Goal: Information Seeking & Learning: Compare options

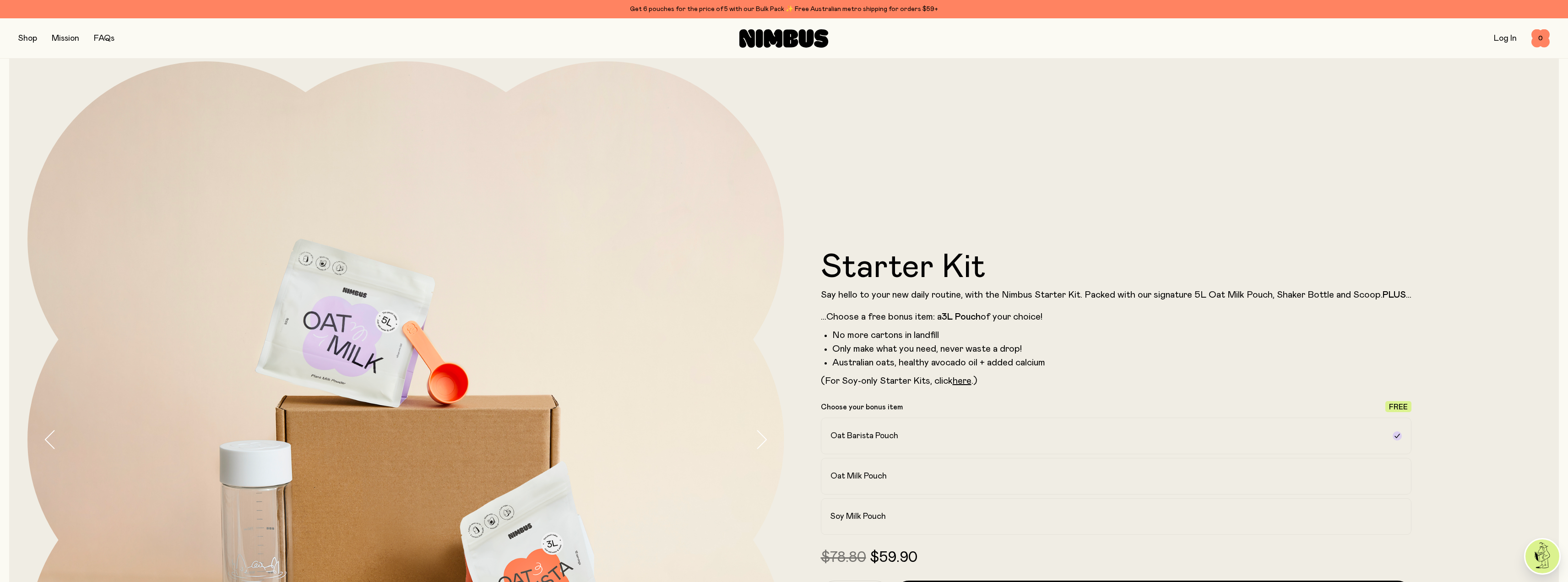
scroll to position [138, 0]
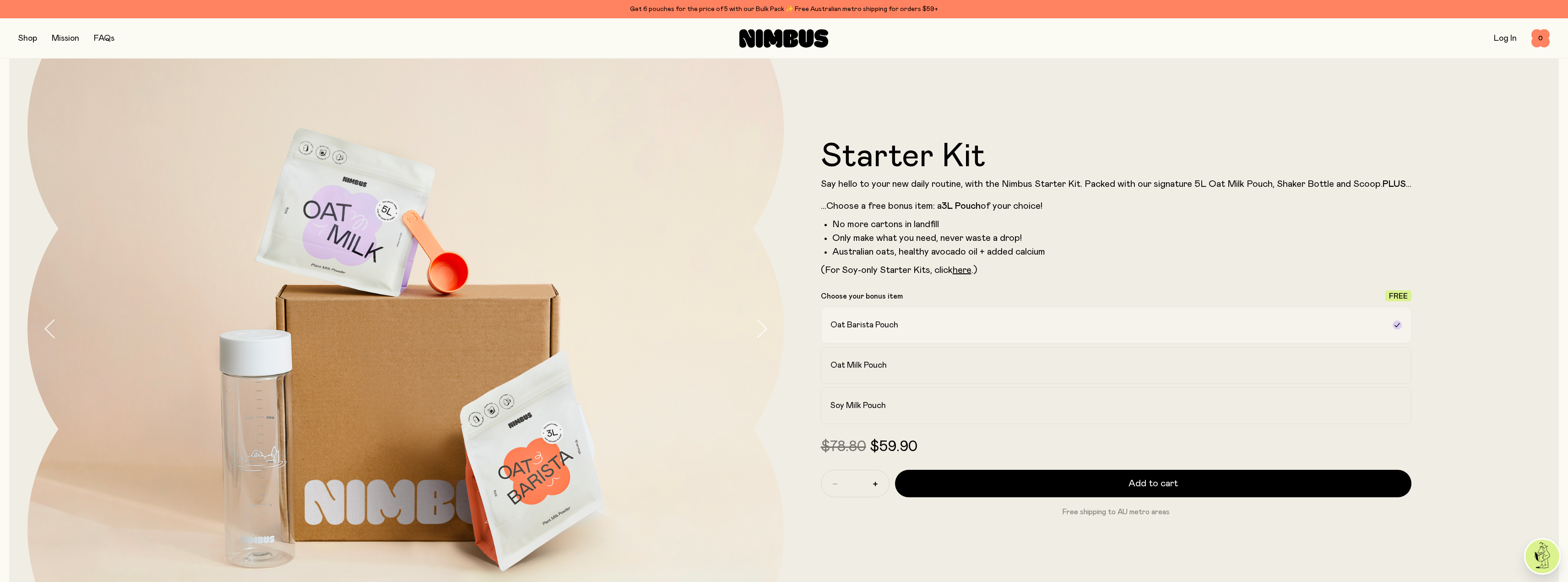
click at [929, 326] on div "Oat Barista Pouch" at bounding box center [1108, 325] width 555 height 11
click at [853, 307] on label "Oat Barista Pouch" at bounding box center [1116, 325] width 591 height 37
click at [870, 405] on h2 "Soy Milk Pouch" at bounding box center [858, 405] width 56 height 11
click at [960, 271] on link "here" at bounding box center [962, 270] width 19 height 9
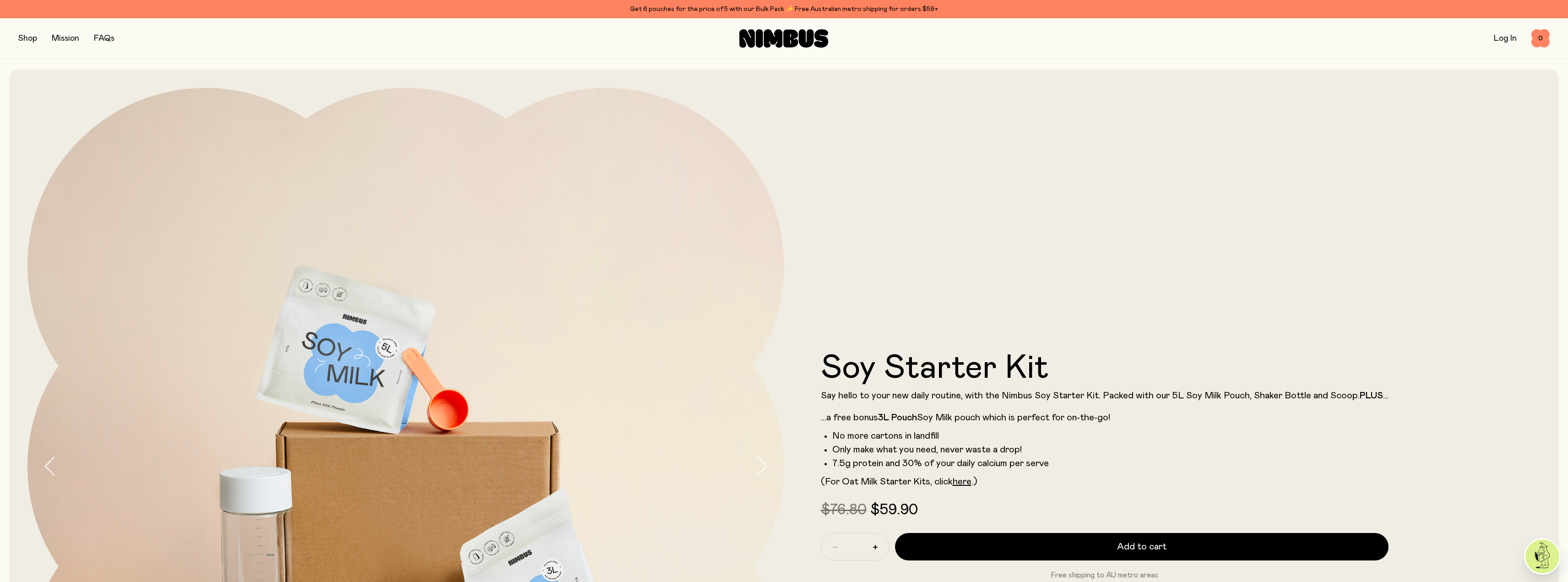
click at [745, 6] on div "Get 6 pouches for the price of 5 with our Bulk Pack ✨ Free Australian metro shi…" at bounding box center [784, 9] width 1531 height 11
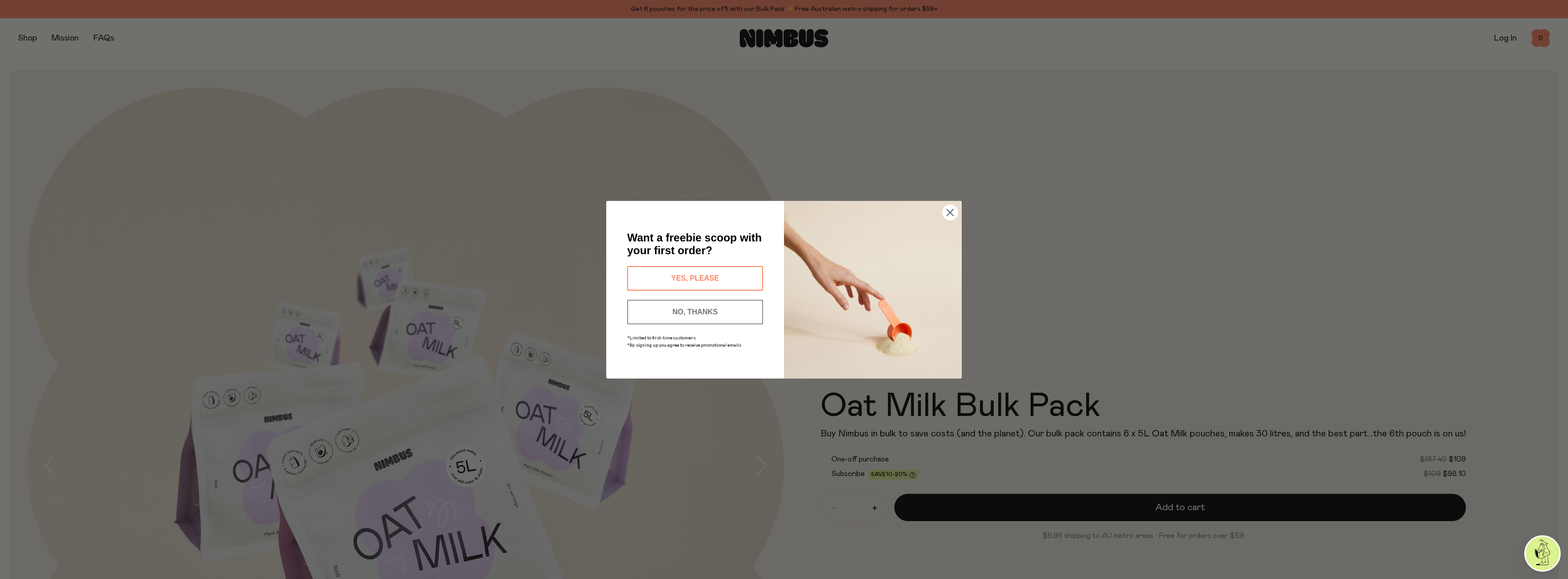
click at [698, 275] on button "YES, PLEASE" at bounding box center [695, 278] width 136 height 24
click at [952, 209] on icon "Close dialog" at bounding box center [950, 212] width 16 height 16
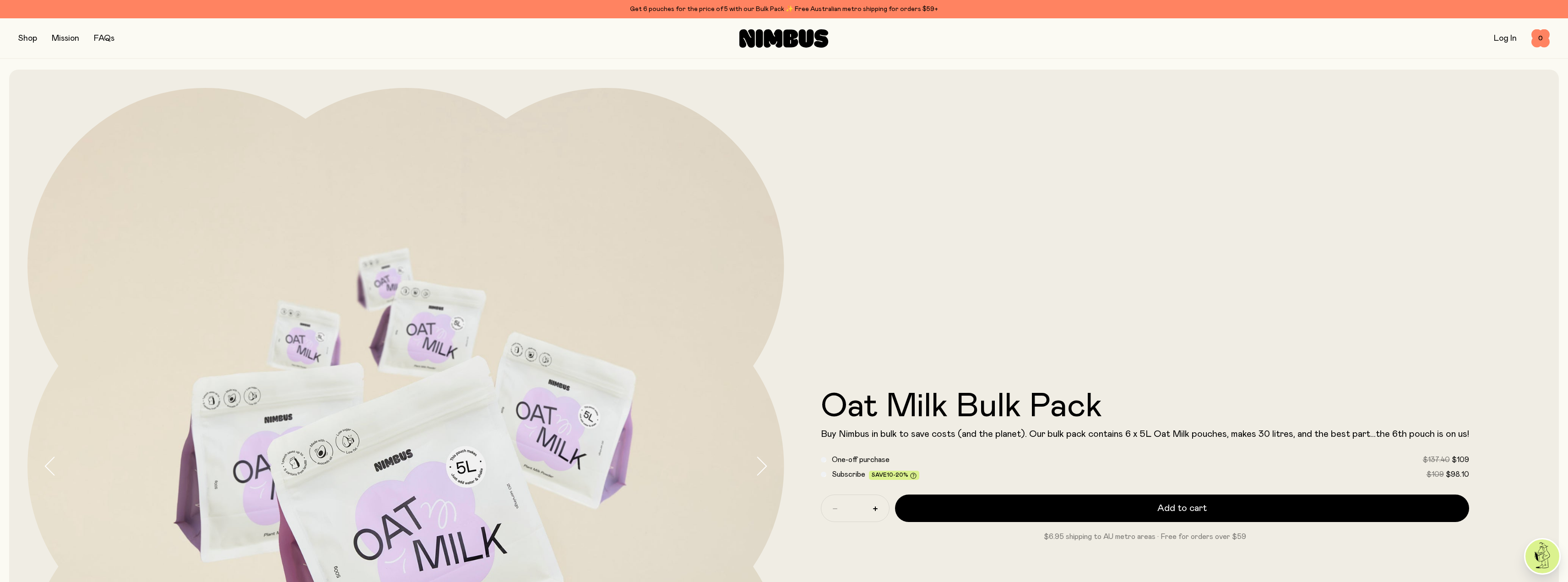
click at [21, 38] on button "button" at bounding box center [28, 38] width 19 height 13
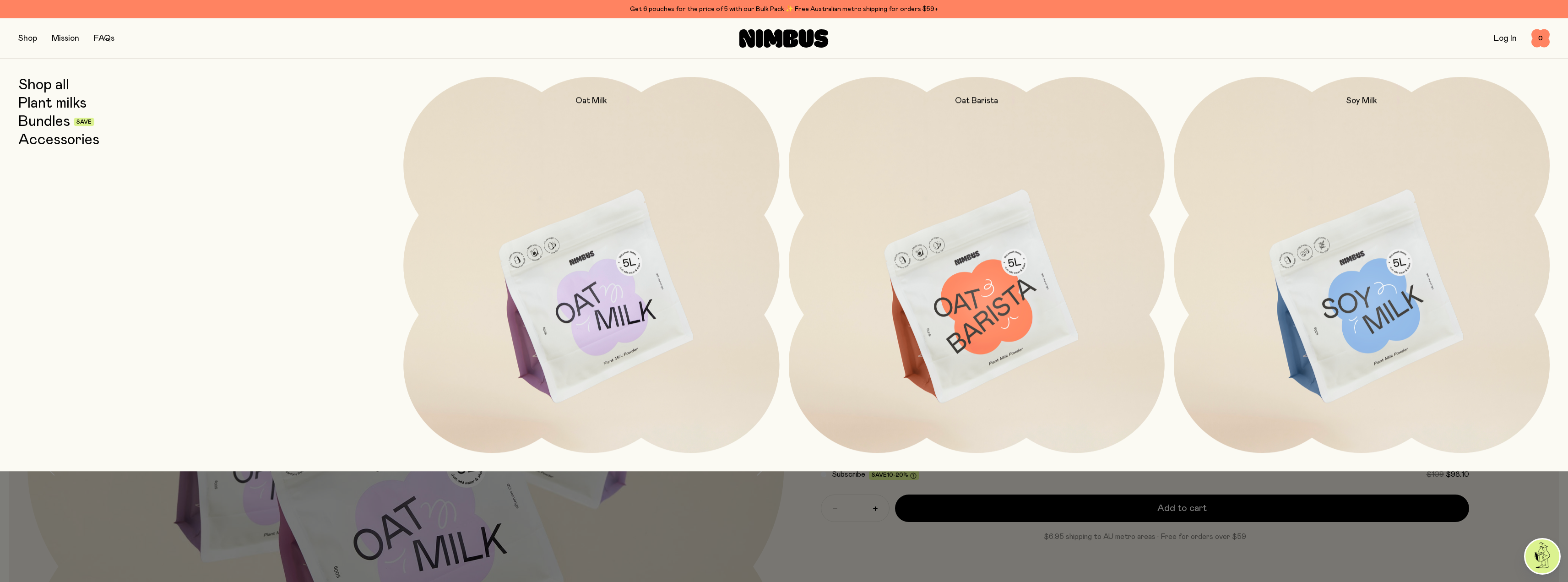
click at [56, 105] on link "Plant milks" at bounding box center [53, 103] width 68 height 17
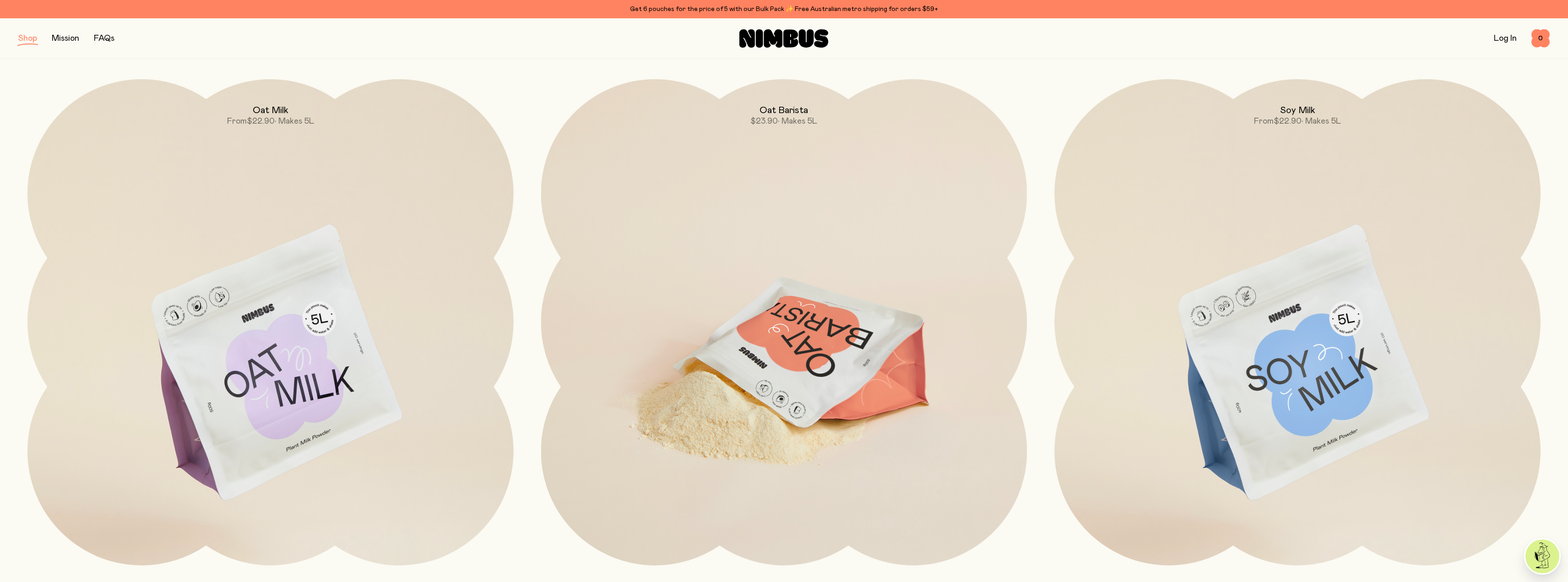
scroll to position [138, 0]
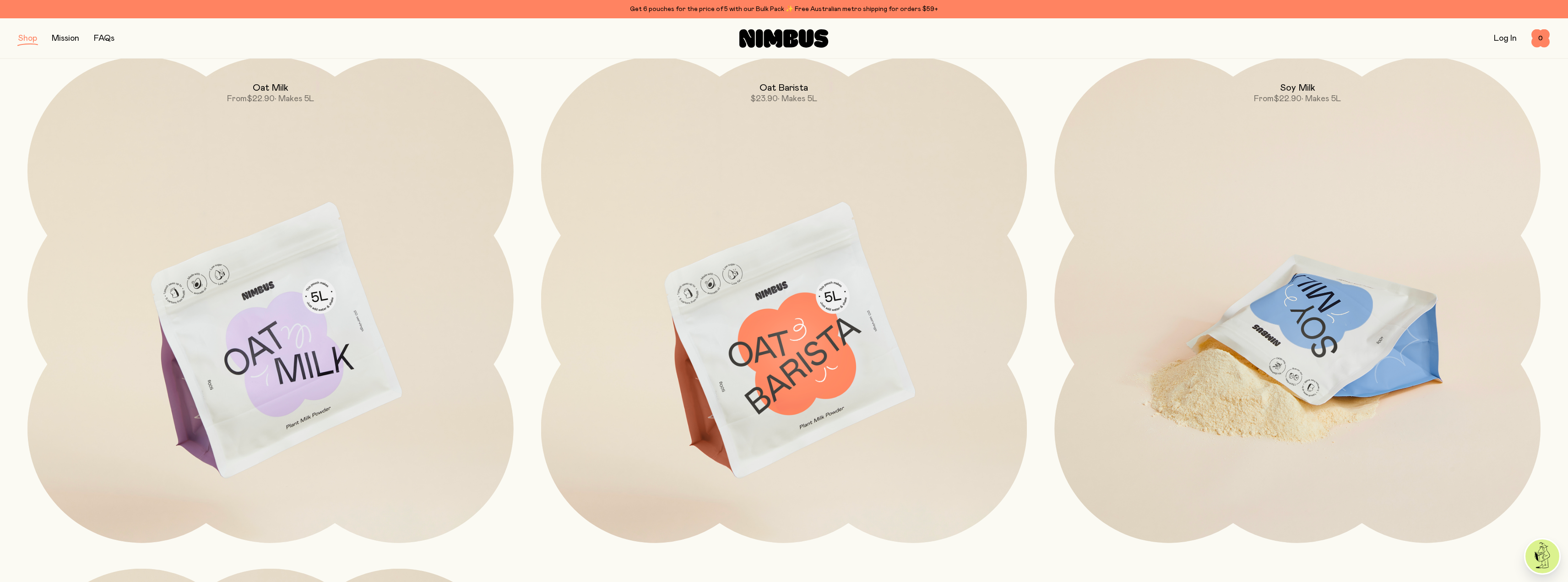
click at [1273, 342] on img at bounding box center [1297, 342] width 486 height 571
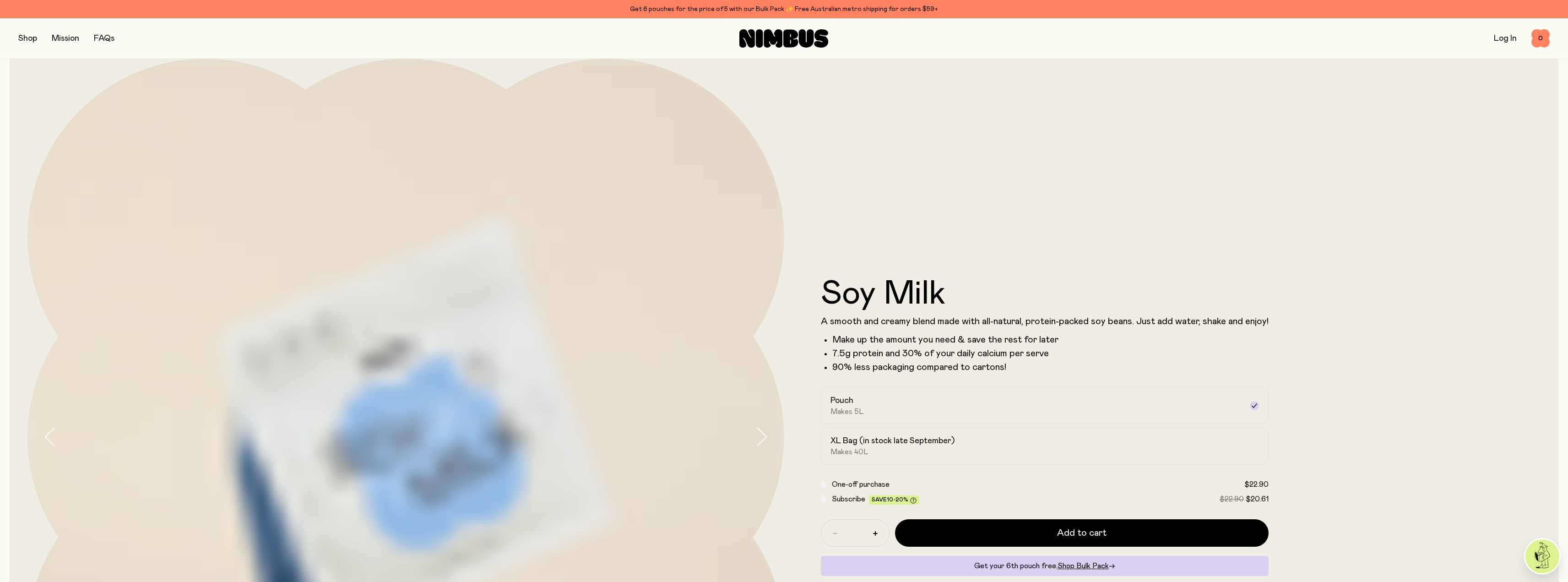
scroll to position [138, 0]
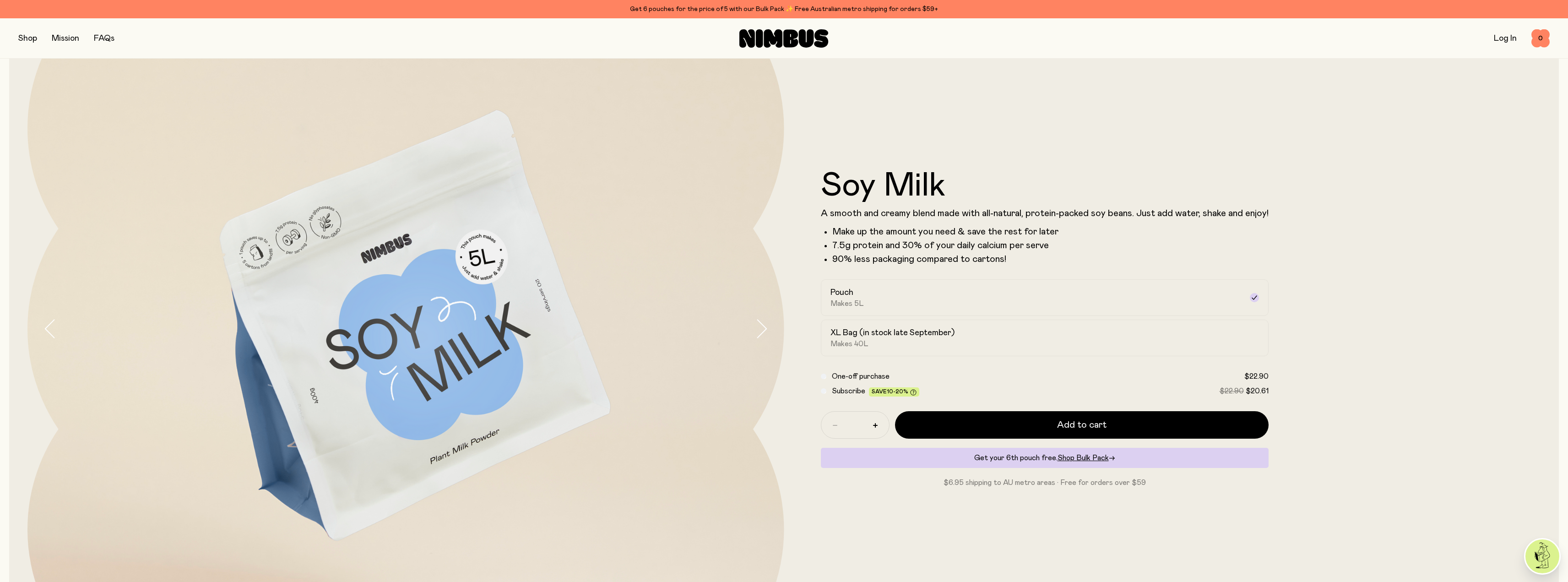
drag, startPoint x: 613, startPoint y: 40, endPoint x: 630, endPoint y: -32, distance: 74.0
drag, startPoint x: 630, startPoint y: -32, endPoint x: 525, endPoint y: 96, distance: 165.6
click at [525, 96] on div at bounding box center [406, 329] width 757 height 757
click at [16, 38] on div "Shop Mission FAQs Log In 0 0" at bounding box center [784, 39] width 1568 height 40
click at [36, 39] on button "button" at bounding box center [28, 38] width 19 height 13
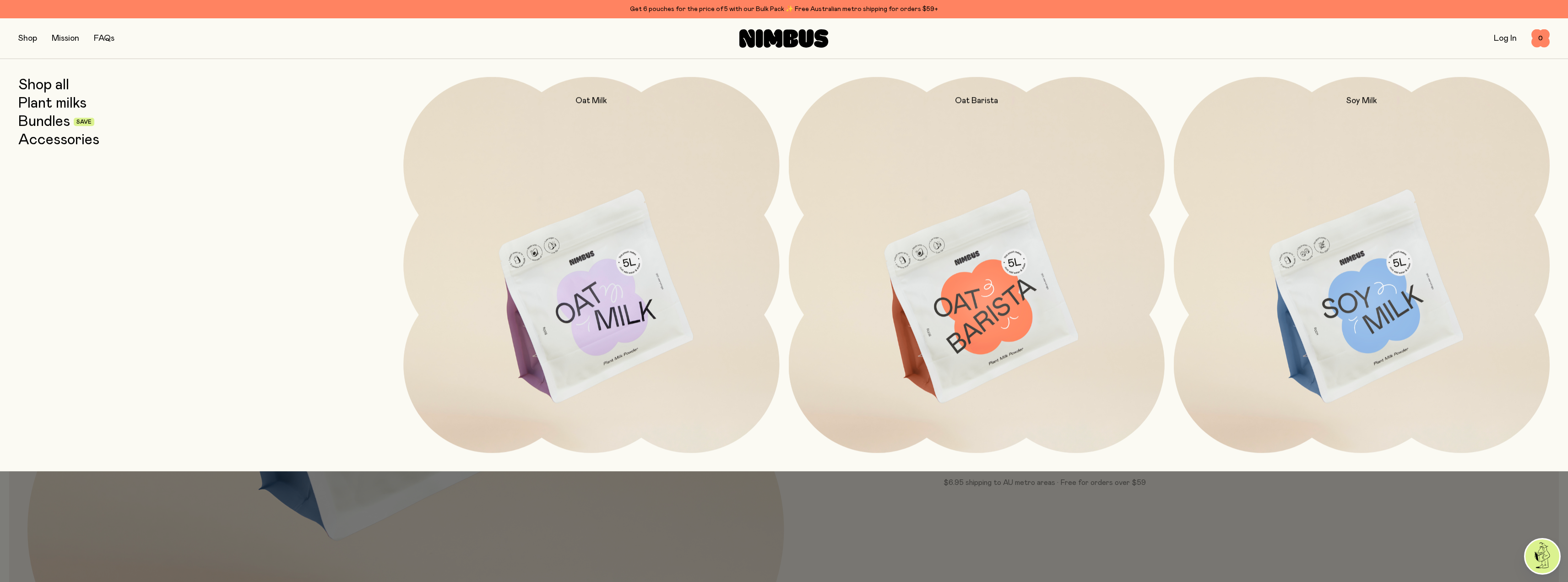
click at [57, 128] on link "Bundles" at bounding box center [44, 122] width 52 height 17
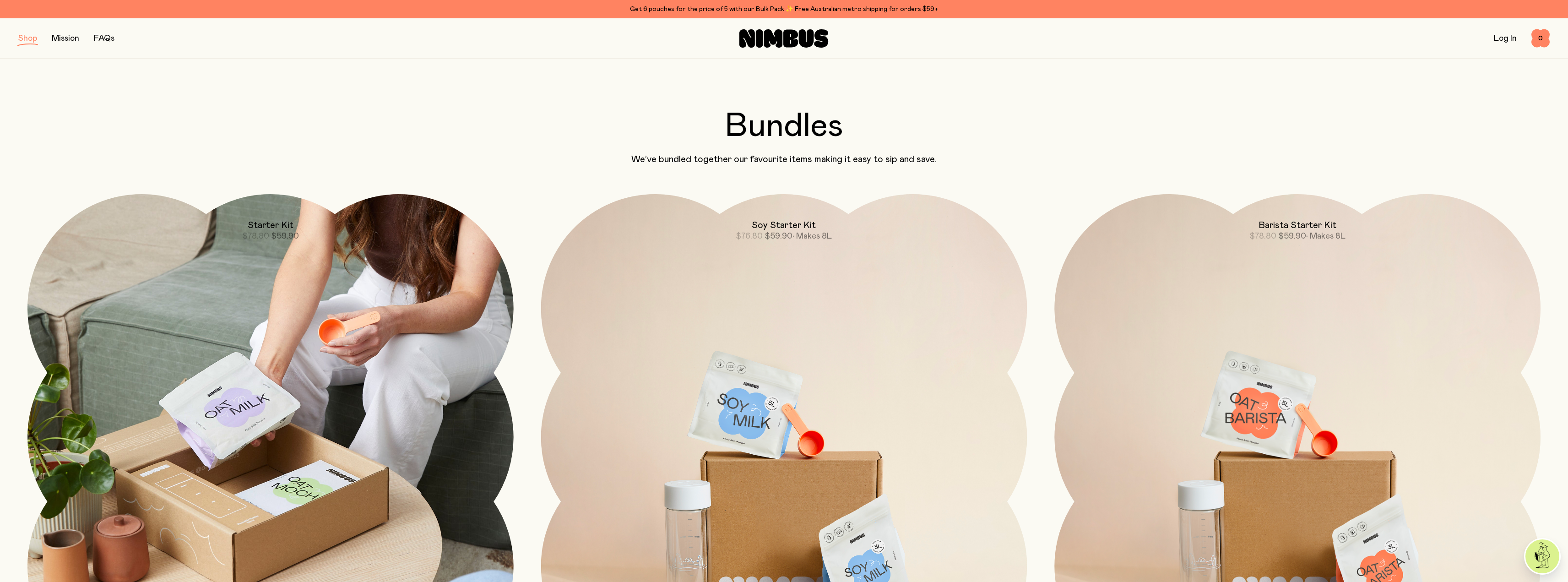
click at [236, 424] on img at bounding box center [270, 437] width 486 height 486
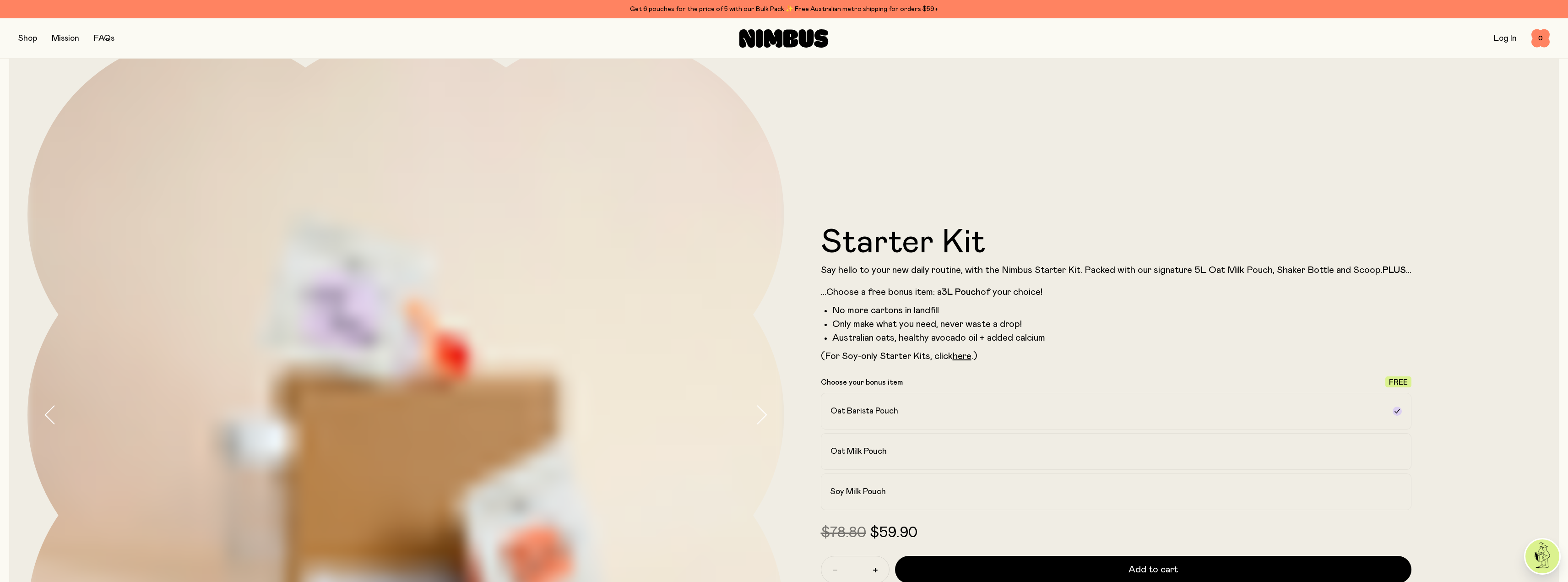
scroll to position [183, 0]
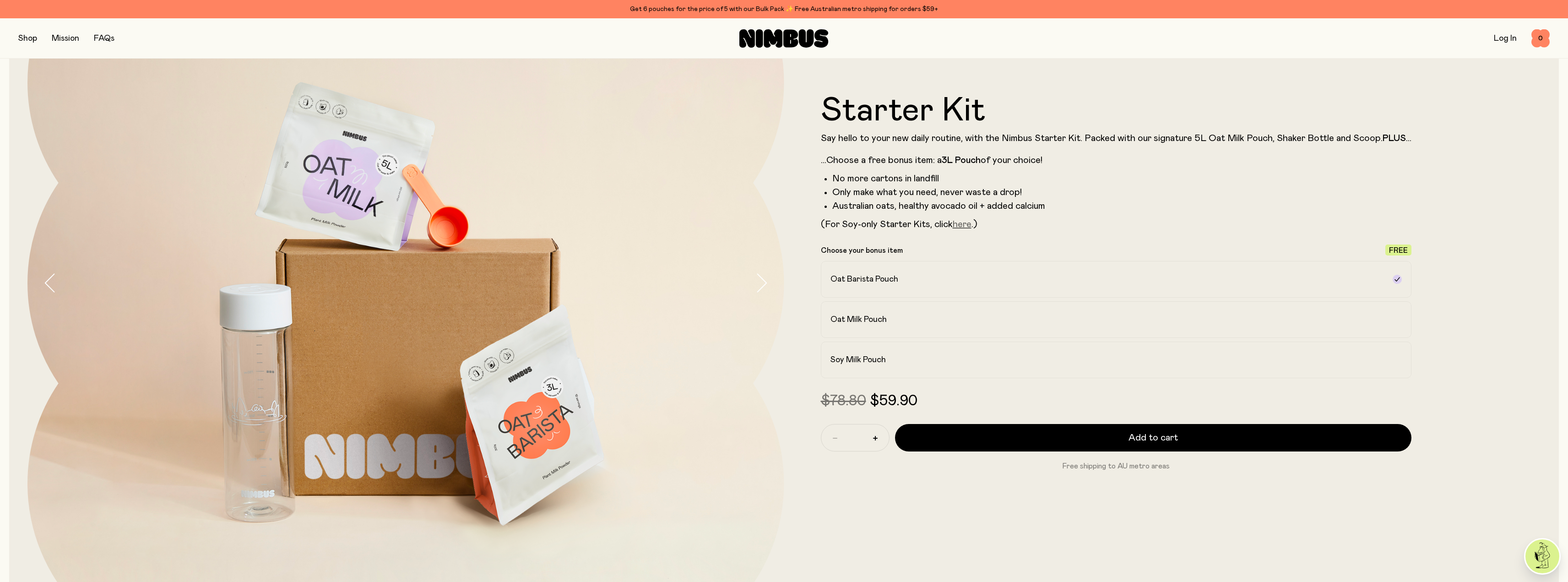
click at [965, 225] on link "here" at bounding box center [962, 224] width 19 height 9
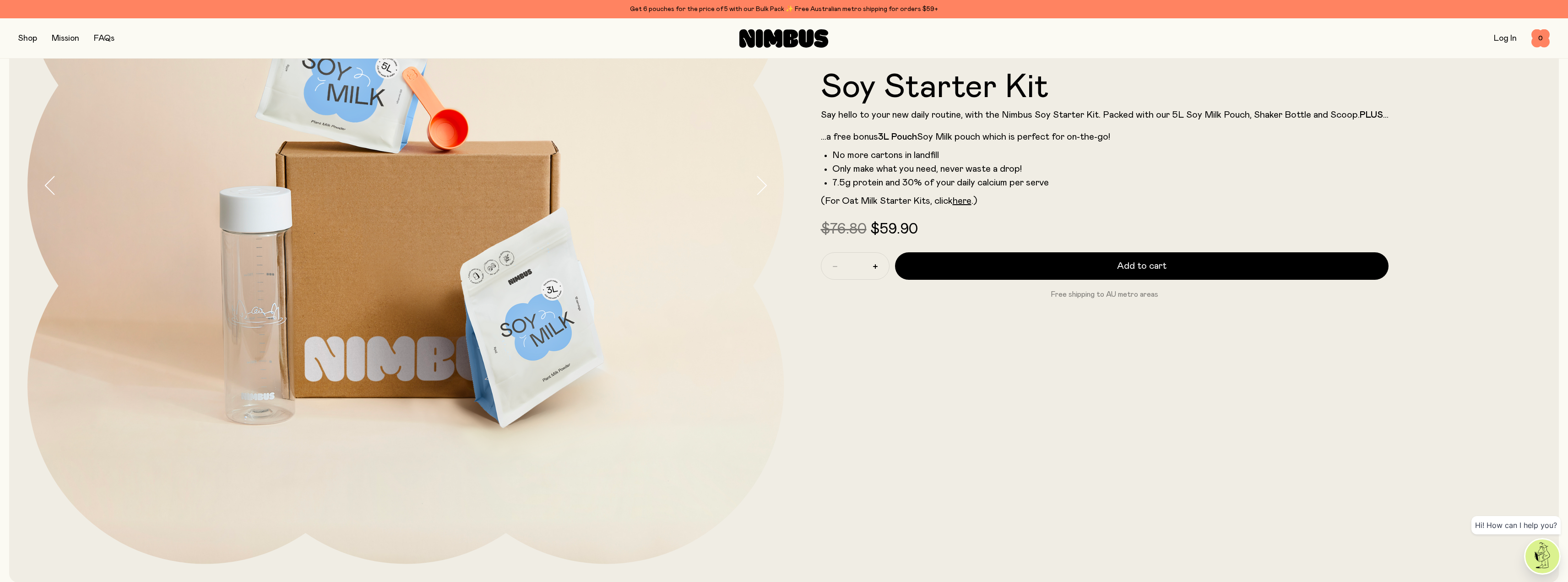
scroll to position [284, 0]
